Goal: Task Accomplishment & Management: Use online tool/utility

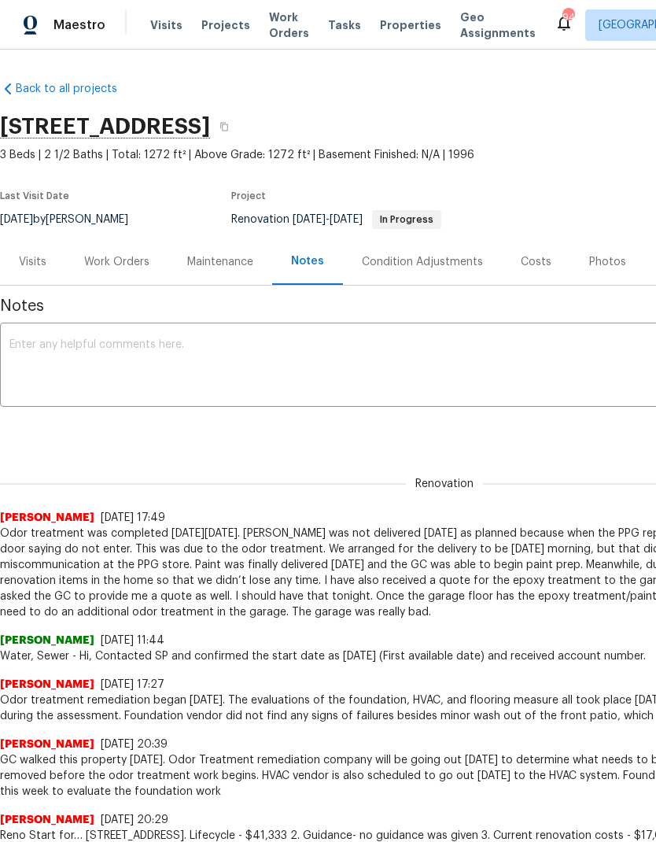
scroll to position [113, 0]
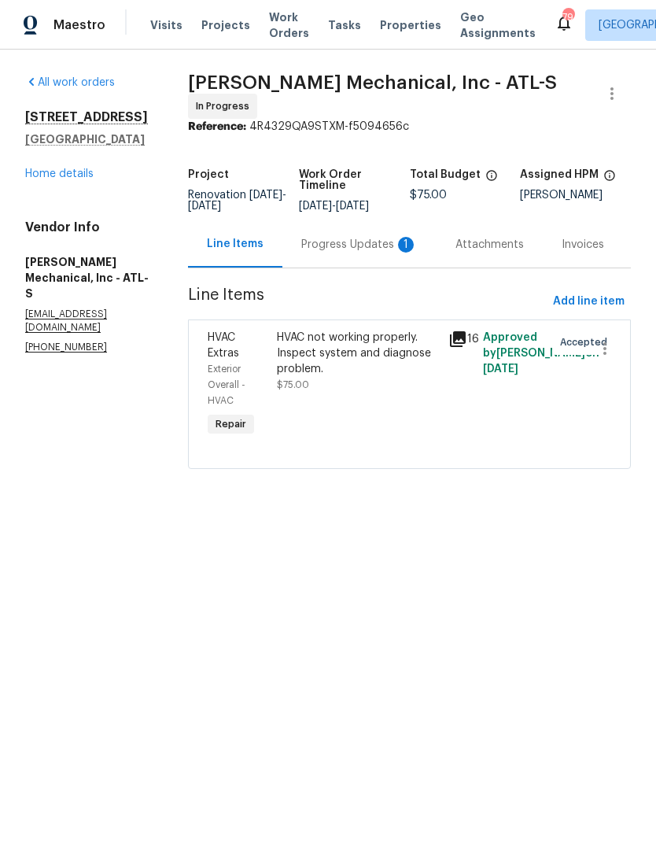
click at [350, 253] on div "Progress Updates 1" at bounding box center [359, 245] width 116 height 16
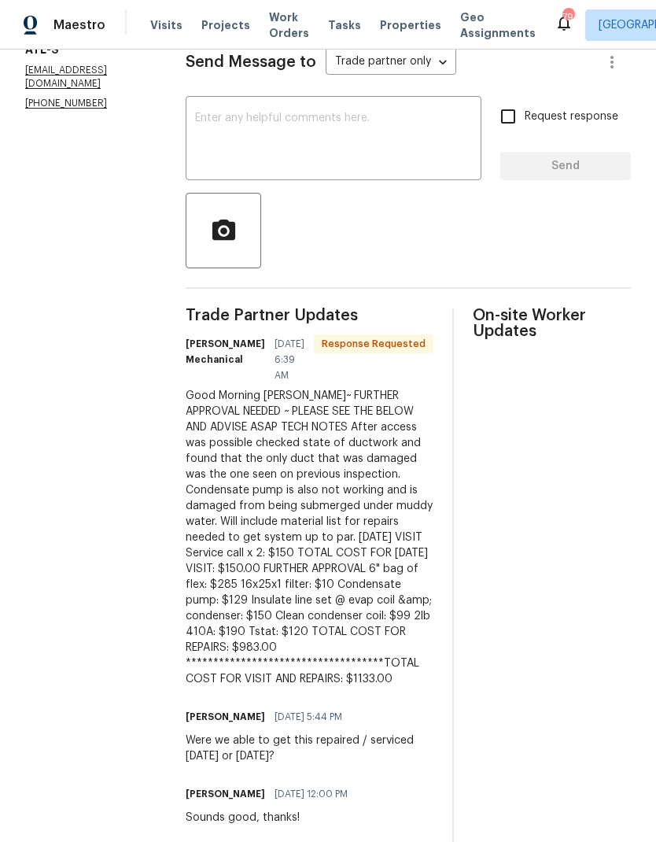
scroll to position [245, 0]
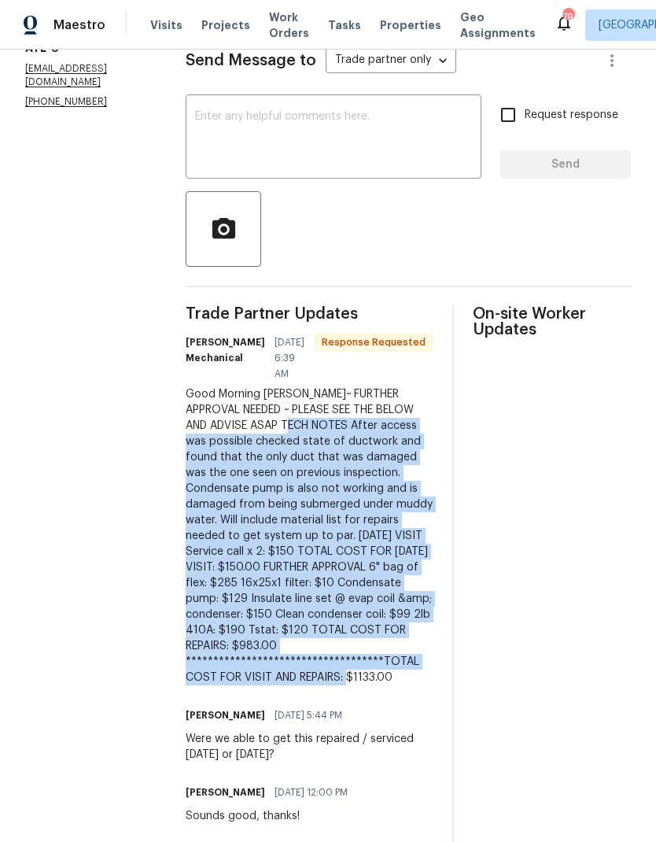
copy div "**********"
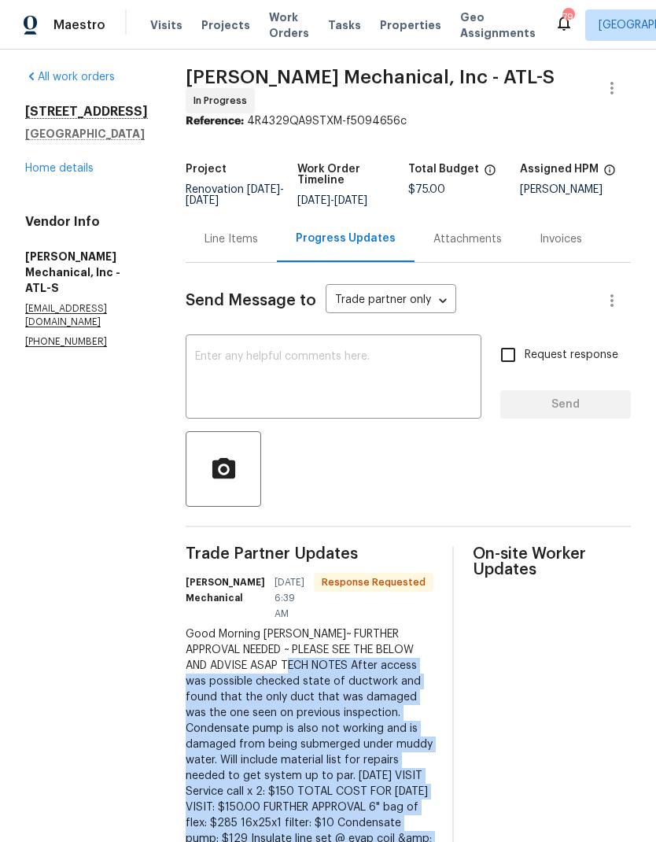
scroll to position [6, 0]
click at [258, 246] on div "Line Items" at bounding box center [231, 238] width 53 height 16
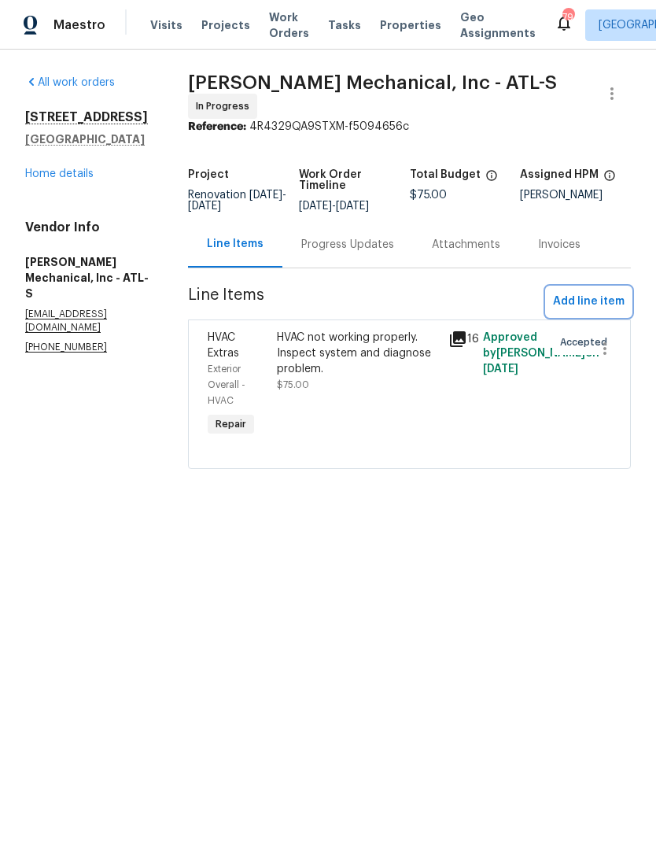
click at [606, 307] on span "Add line item" at bounding box center [589, 302] width 72 height 20
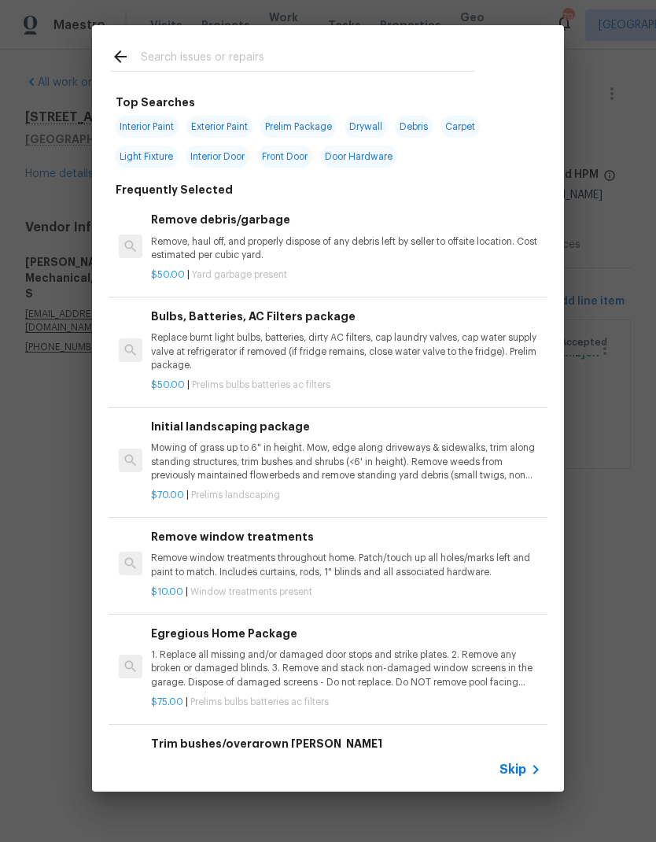
click at [242, 57] on input "text" at bounding box center [308, 59] width 334 height 24
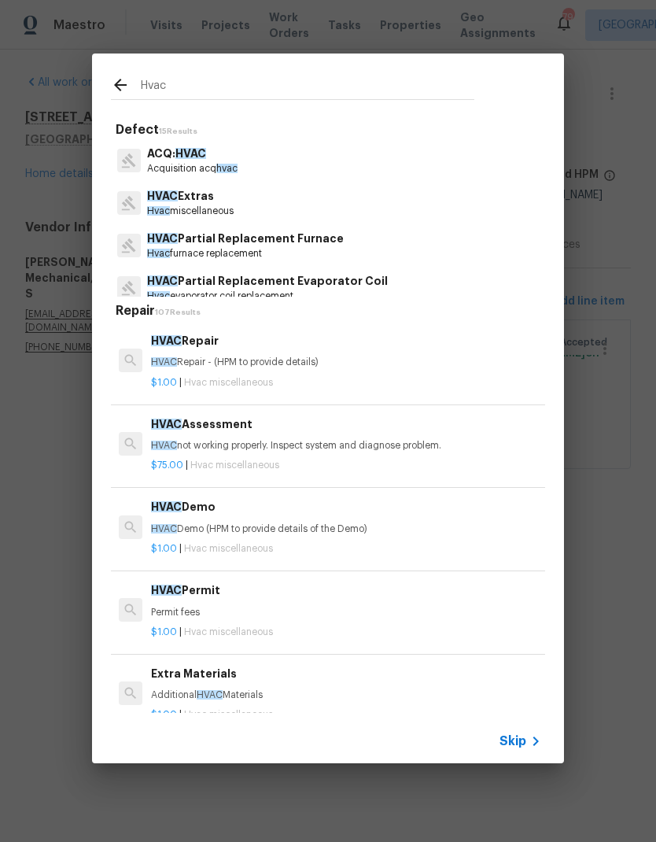
type input "Hvac"
click at [123, 83] on icon at bounding box center [120, 85] width 19 height 19
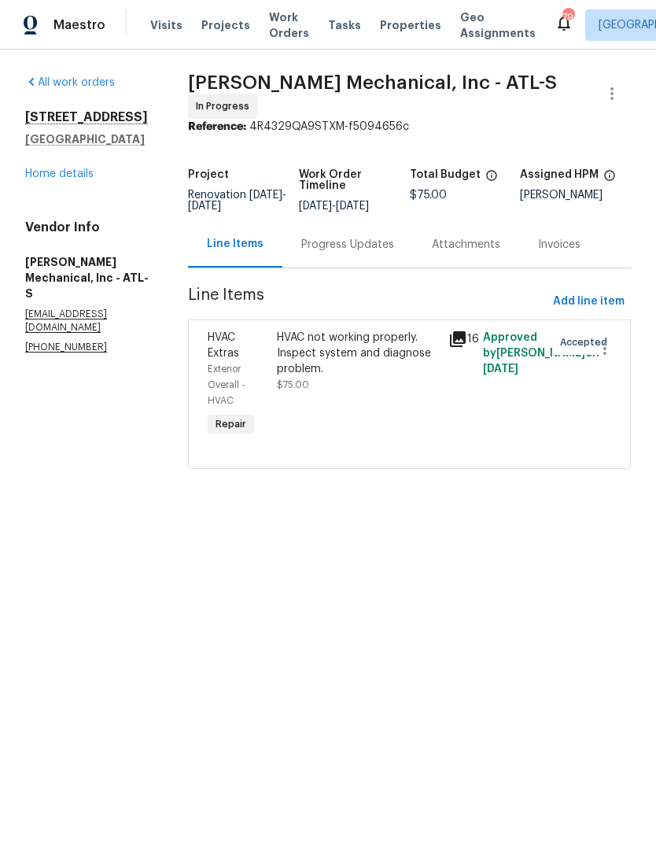
click at [375, 351] on div "HVAC not working properly. Inspect system and diagnose problem." at bounding box center [358, 353] width 163 height 47
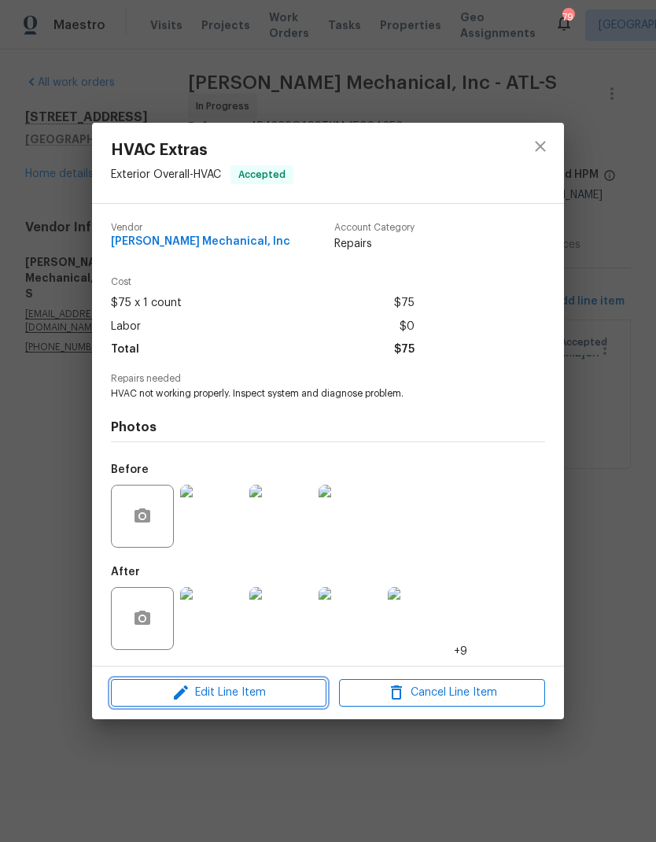
click at [258, 698] on span "Edit Line Item" at bounding box center [219, 693] width 206 height 20
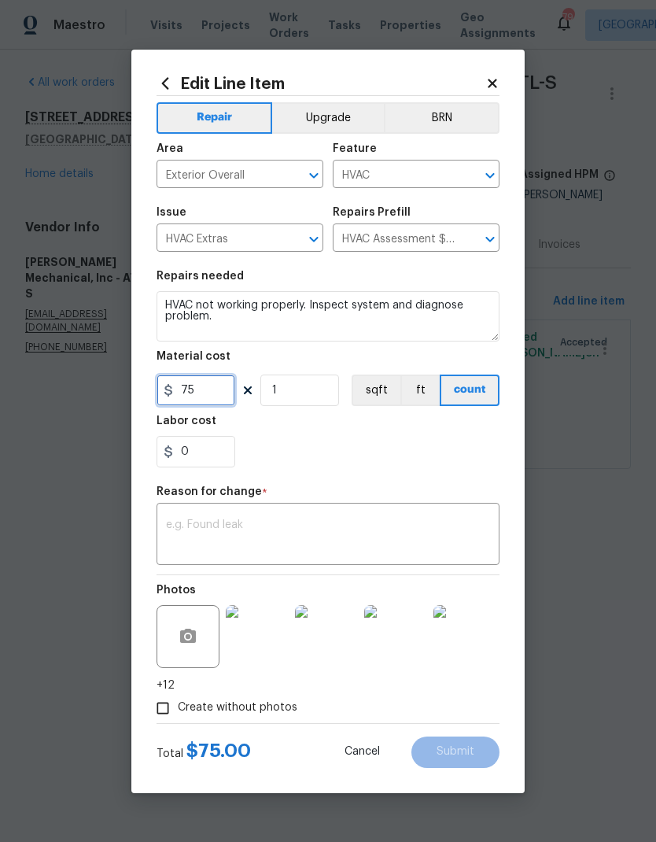
click at [215, 386] on input "75" at bounding box center [196, 389] width 79 height 31
type input "1133"
click at [268, 523] on textarea at bounding box center [328, 535] width 324 height 33
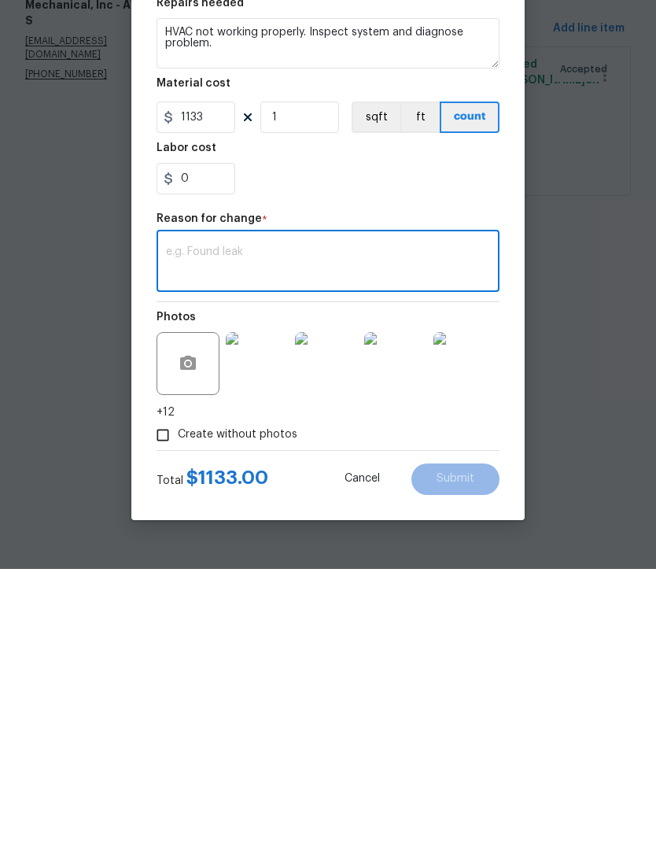
click at [223, 519] on textarea at bounding box center [328, 535] width 324 height 33
paste textarea "**********"
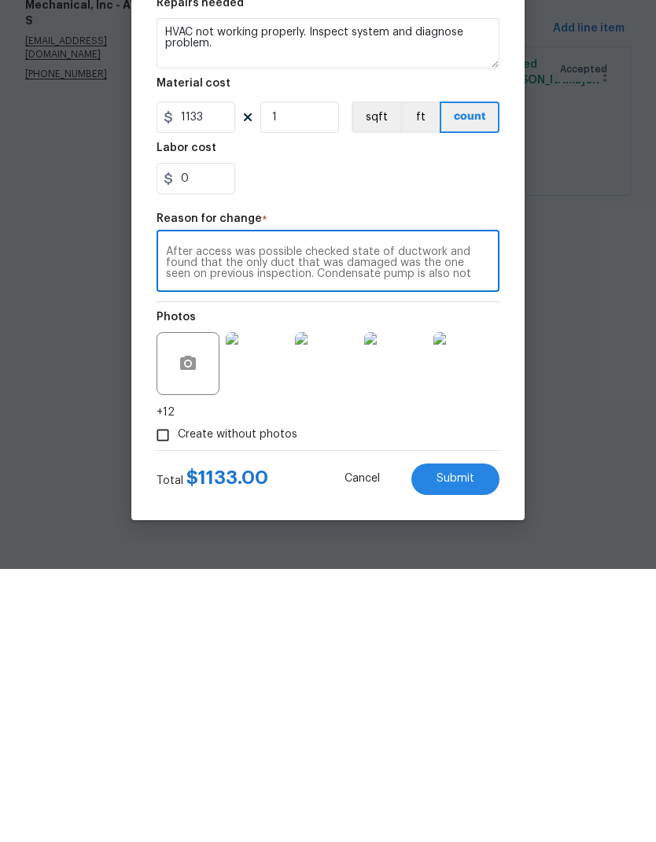
scroll to position [99, 0]
type textarea "**********"
click at [474, 736] on button "Submit" at bounding box center [455, 751] width 88 height 31
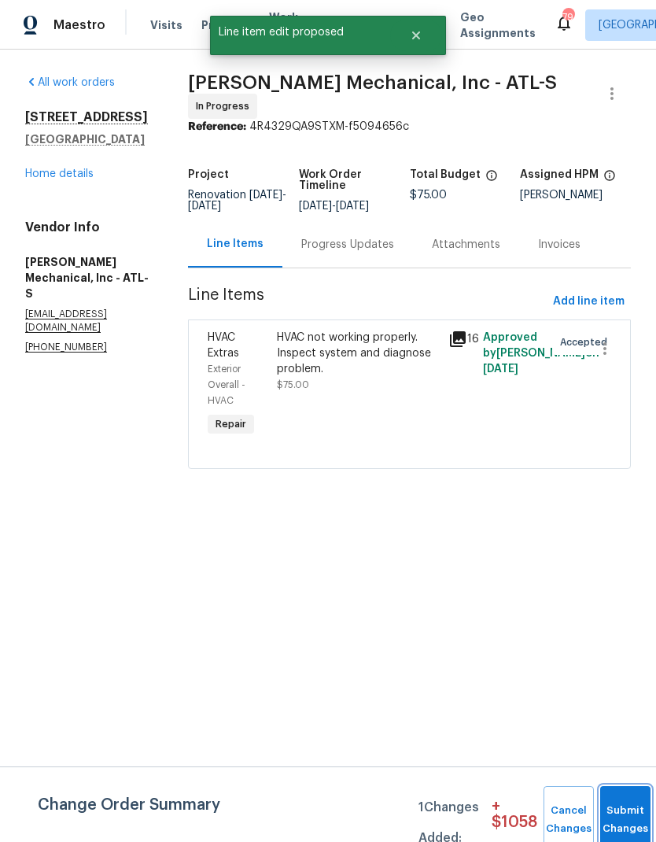
click at [626, 813] on button "Submit Changes" at bounding box center [625, 820] width 50 height 68
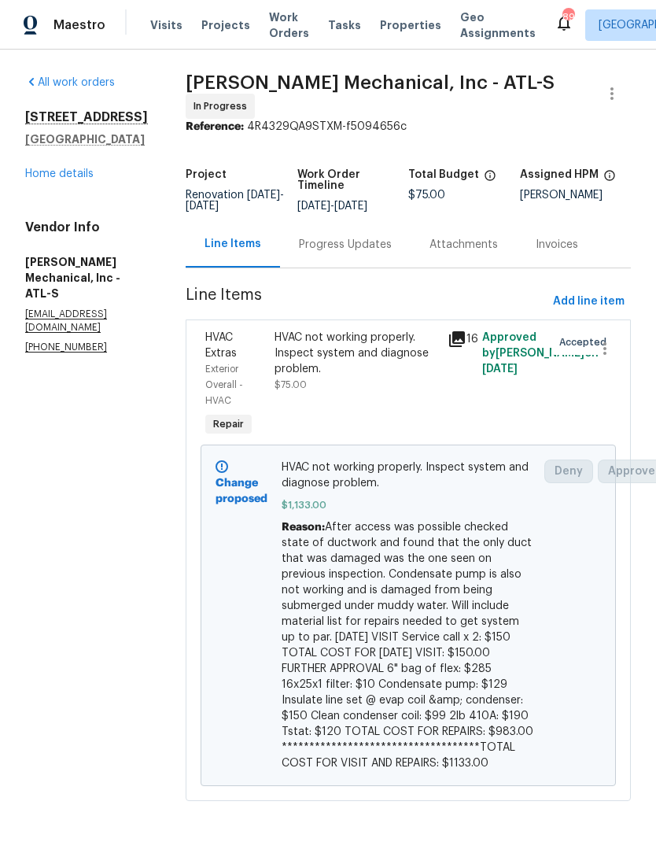
click at [392, 245] on div "Progress Updates" at bounding box center [345, 245] width 93 height 16
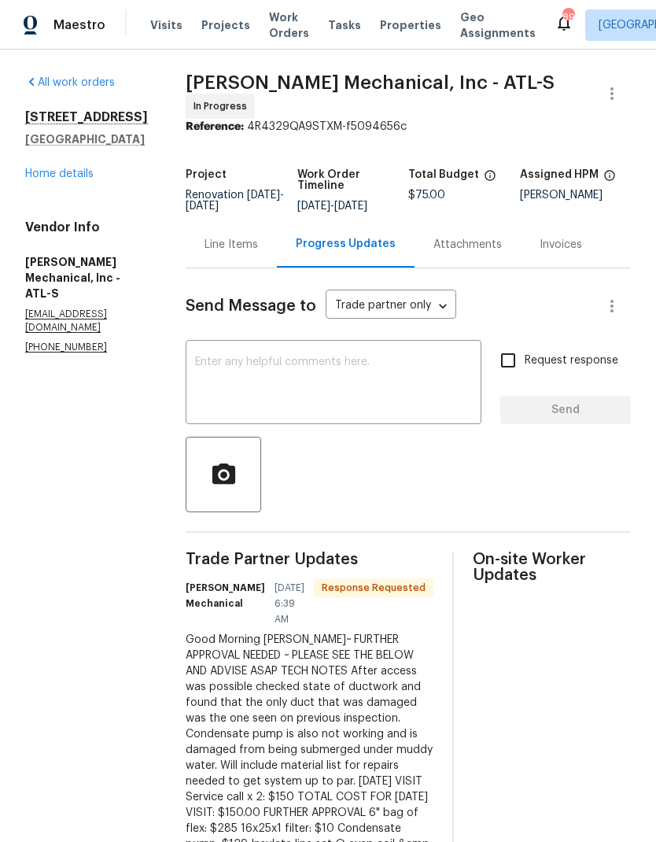
click at [354, 367] on textarea at bounding box center [333, 383] width 277 height 55
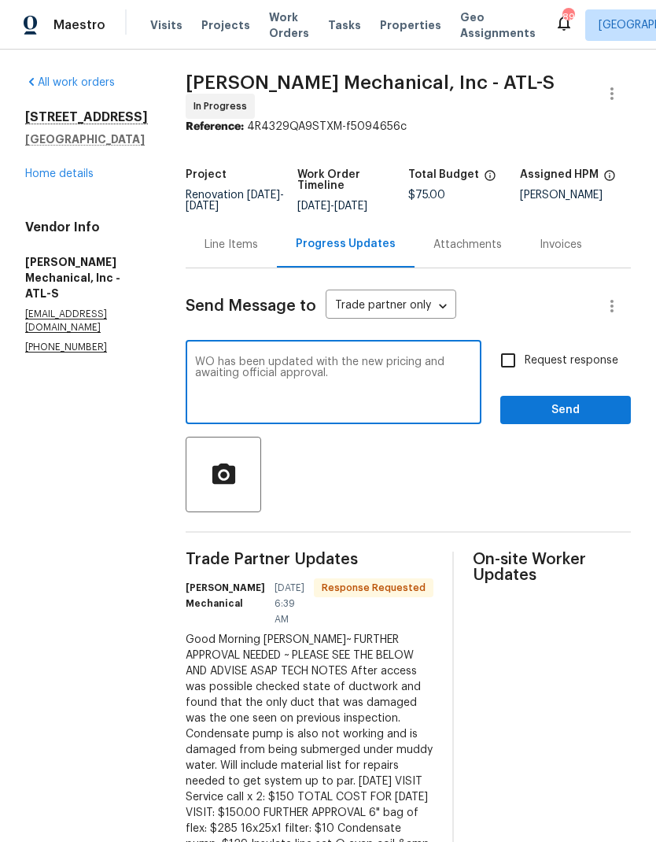
click at [232, 365] on textarea "WO has been updated with the new pricing and awaiting official approval." at bounding box center [333, 383] width 277 height 55
click at [454, 382] on textarea "This is approved. WO has been updated with the new pricing and awaiting officia…" at bounding box center [333, 383] width 277 height 55
type textarea "This is approved. WO has been updated with the new pricing and awaiting officia…"
click at [519, 363] on input "Request response" at bounding box center [508, 360] width 33 height 33
checkbox input "true"
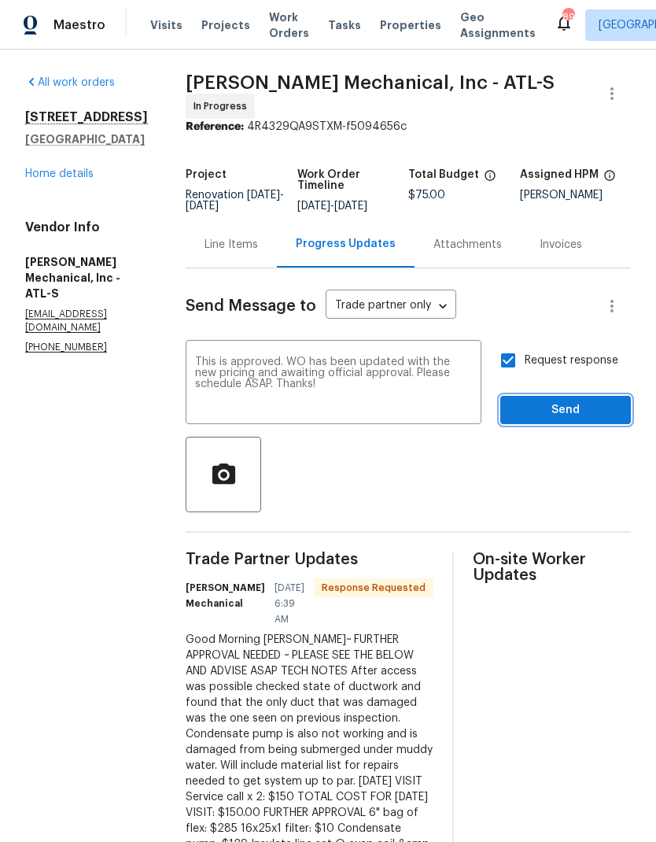
click at [548, 413] on span "Send" at bounding box center [565, 410] width 105 height 20
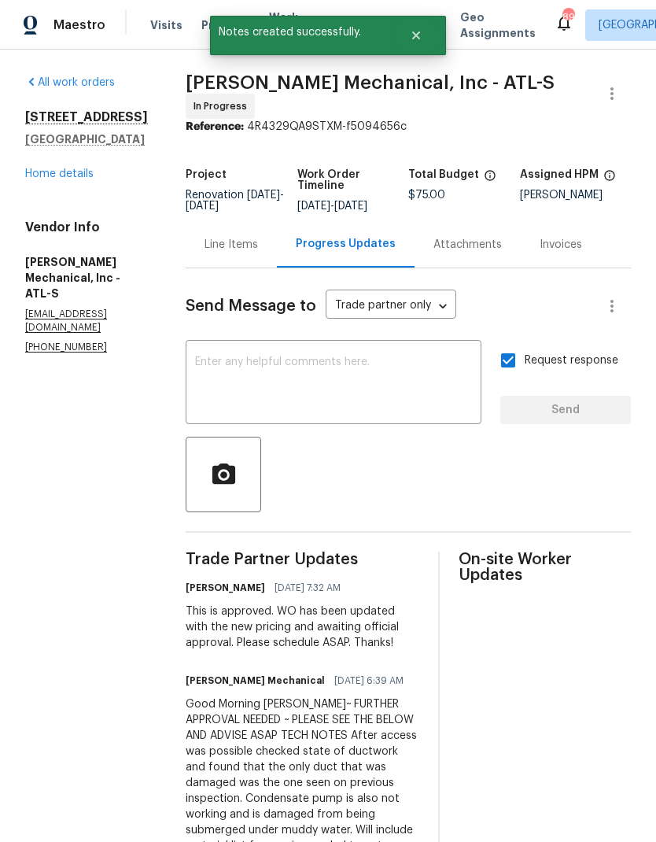
click at [80, 174] on link "Home details" at bounding box center [59, 173] width 68 height 11
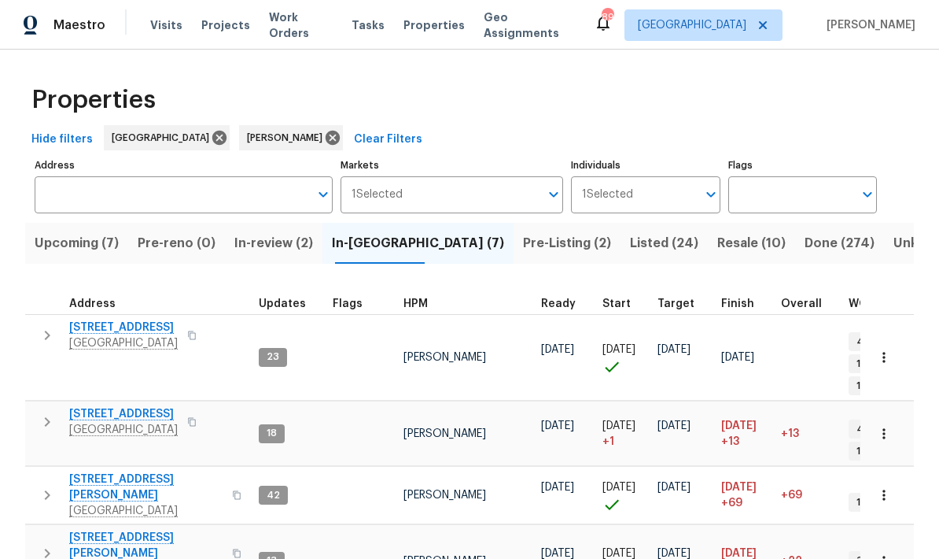
click at [98, 247] on span "Upcoming (7)" at bounding box center [77, 243] width 84 height 22
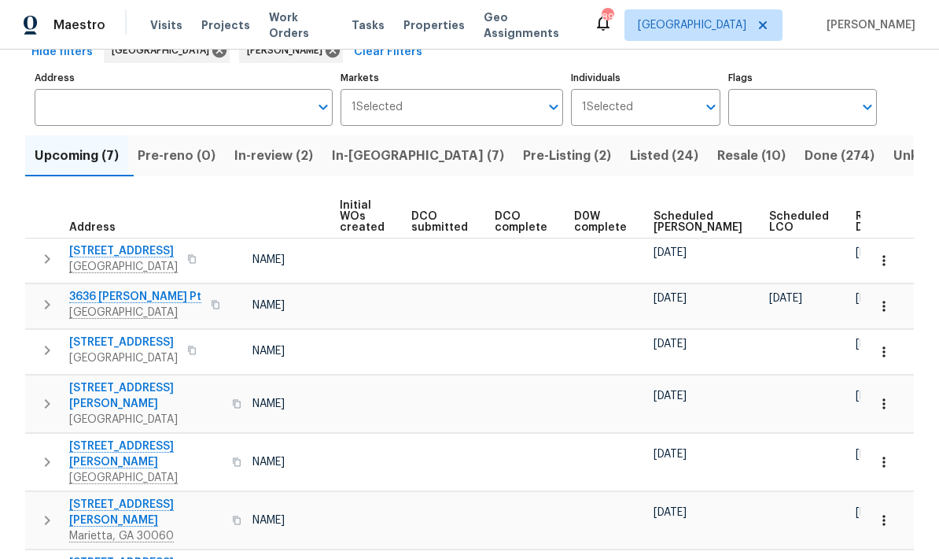
scroll to position [0, 112]
click at [679, 221] on span "Scheduled COE" at bounding box center [698, 222] width 89 height 22
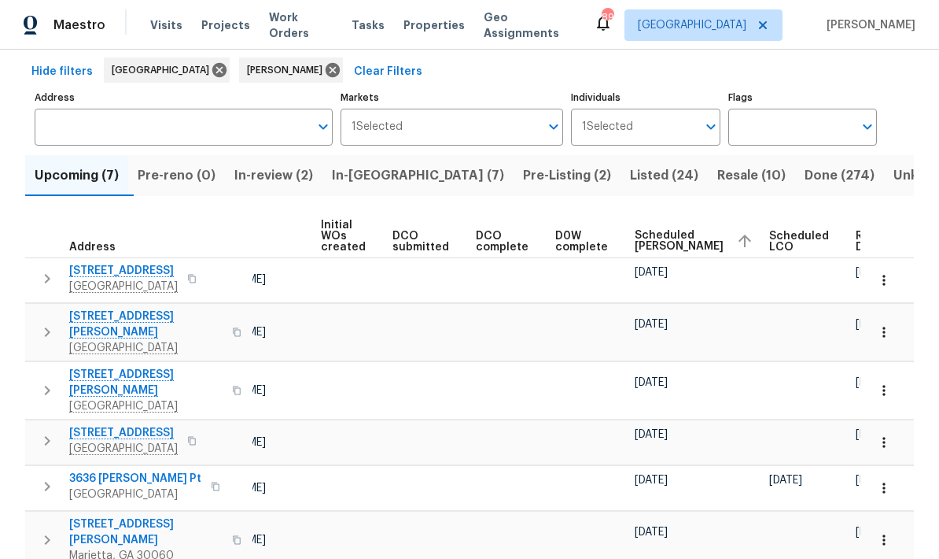
scroll to position [0, 131]
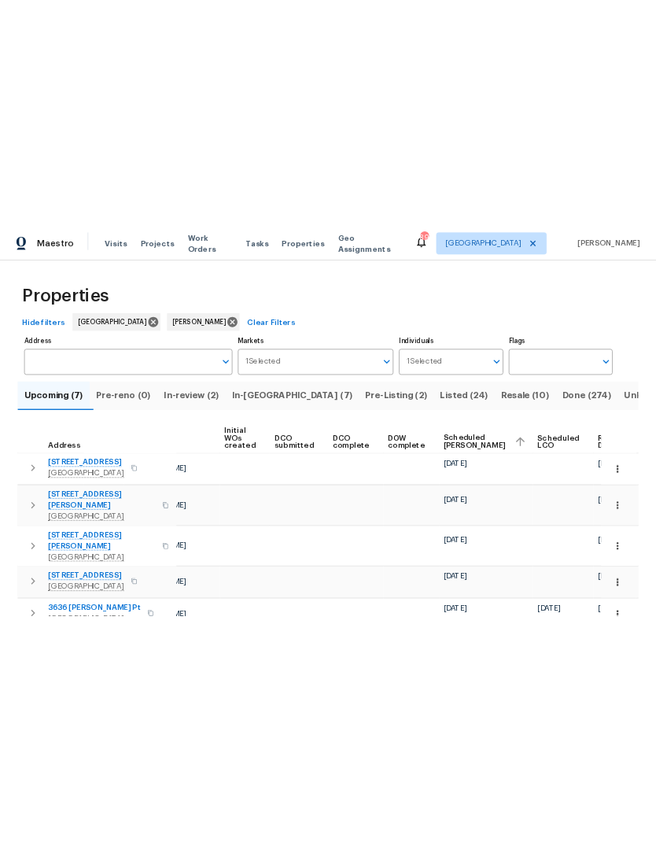
scroll to position [0, 131]
